Goal: Check status: Check status

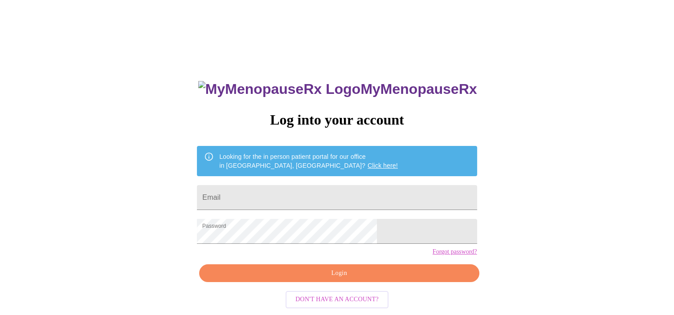
click at [393, 279] on span "Login" at bounding box center [338, 273] width 259 height 11
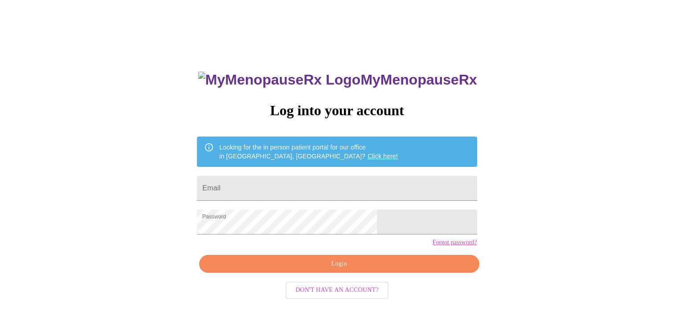
scroll to position [12, 0]
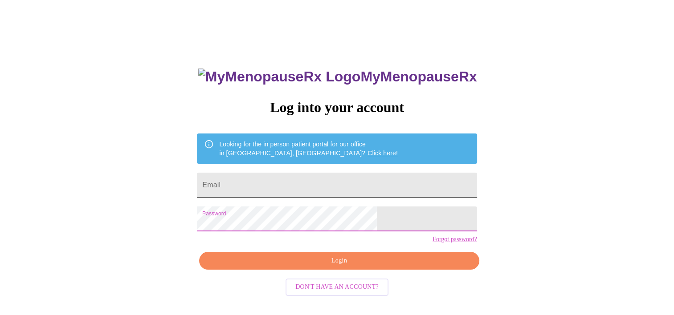
click at [291, 181] on input "Email" at bounding box center [337, 185] width 280 height 25
type input "[PERSON_NAME][EMAIL_ADDRESS][DOMAIN_NAME]"
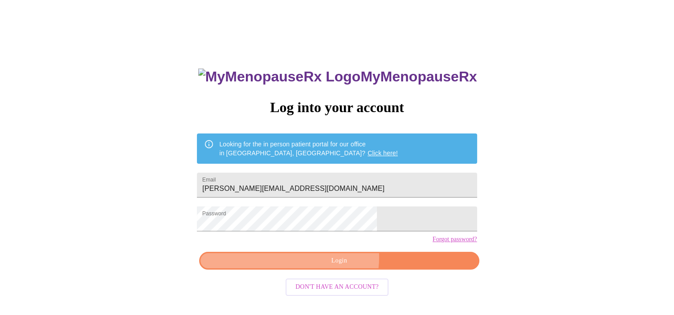
click at [336, 267] on span "Login" at bounding box center [338, 261] width 259 height 11
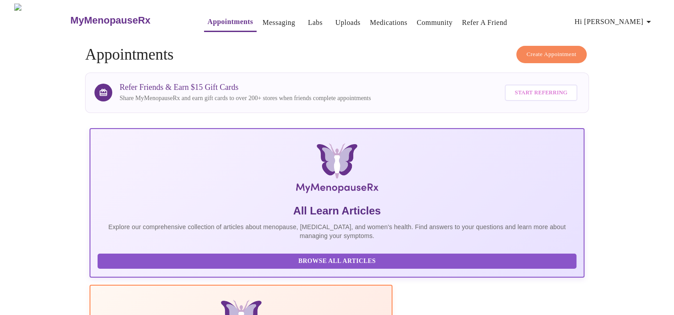
click at [658, 0] on div at bounding box center [337, 0] width 674 height 0
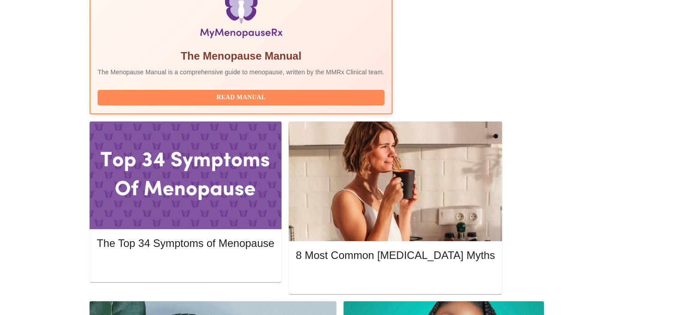
scroll to position [335, 0]
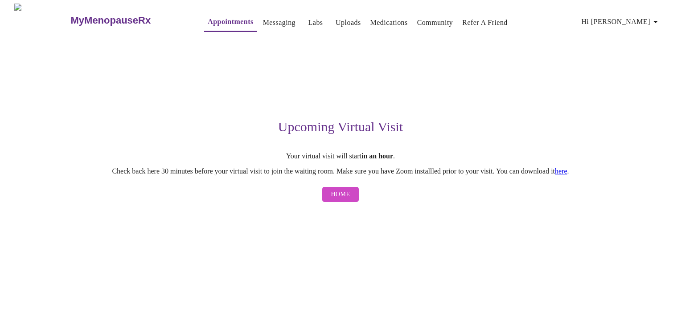
click at [343, 200] on span "Home" at bounding box center [340, 194] width 19 height 11
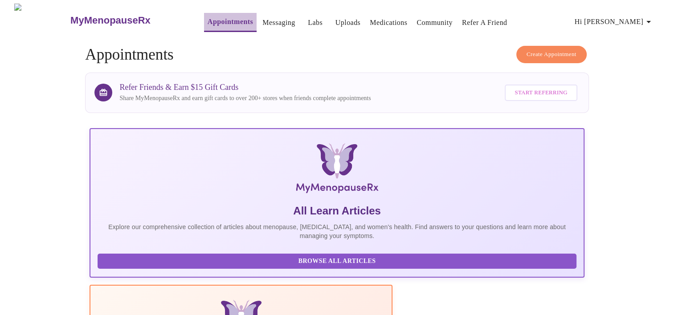
click at [211, 19] on link "Appointments" at bounding box center [230, 22] width 45 height 12
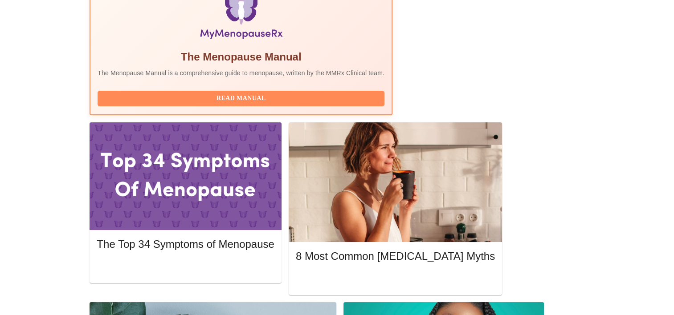
scroll to position [312, 0]
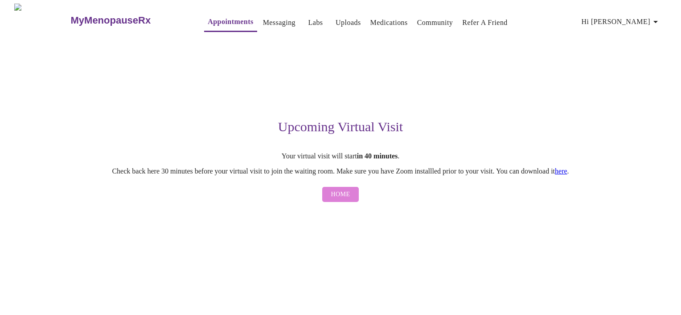
click at [339, 196] on span "Home" at bounding box center [340, 194] width 19 height 11
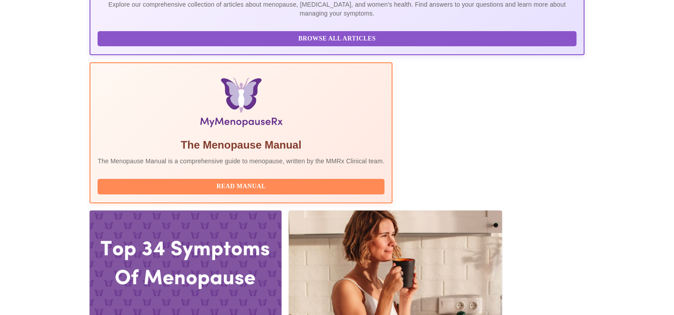
scroll to position [312, 0]
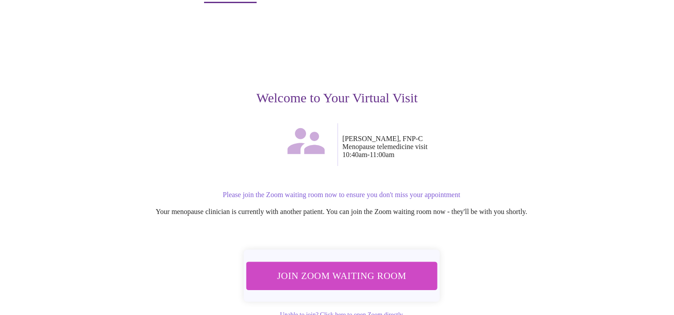
scroll to position [45, 0]
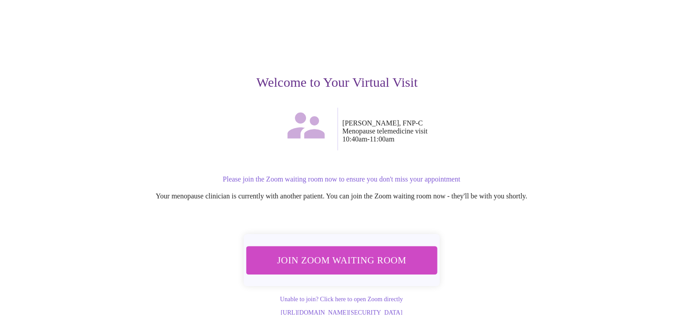
click at [315, 253] on span "Join Zoom Waiting Room" at bounding box center [342, 260] width 168 height 16
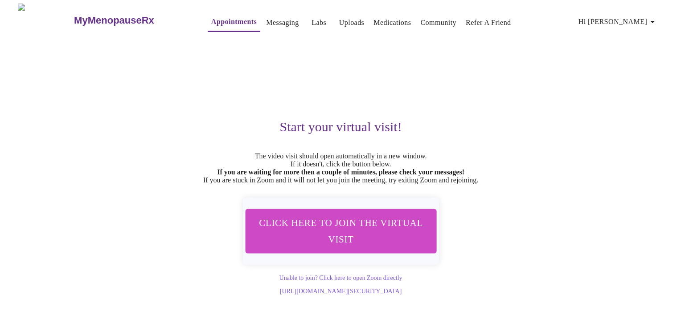
scroll to position [0, 0]
